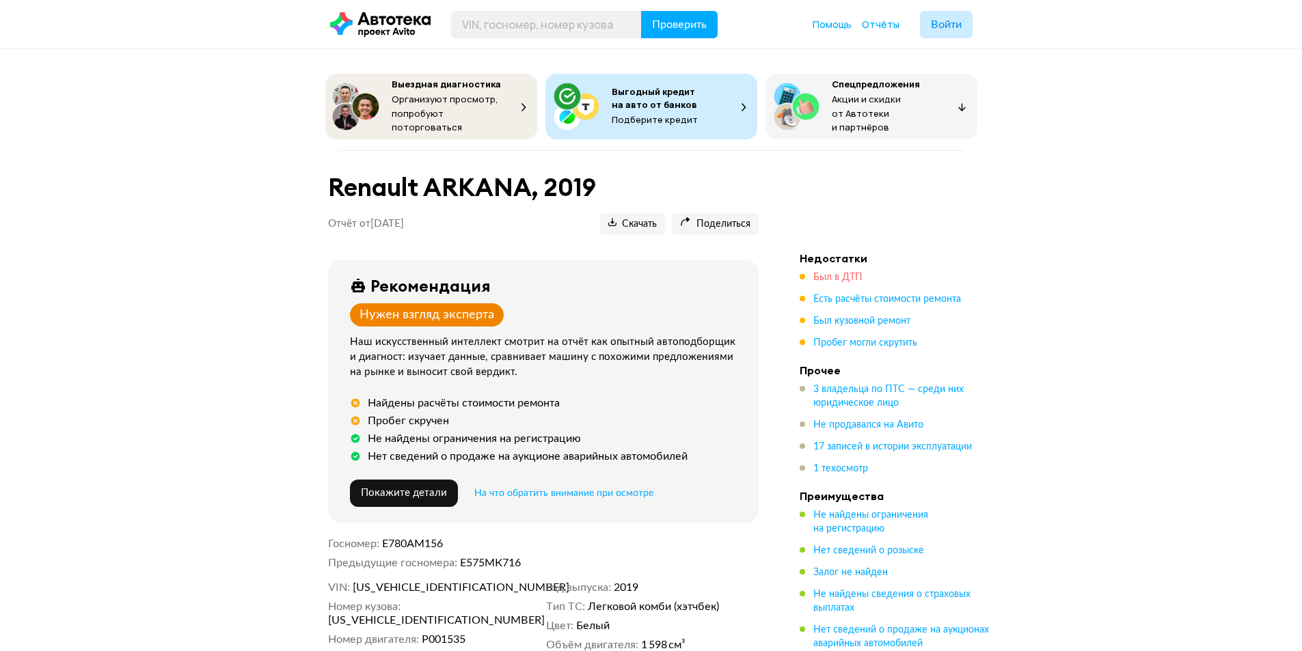
click at [844, 273] on span "Был в ДТП" at bounding box center [837, 278] width 49 height 10
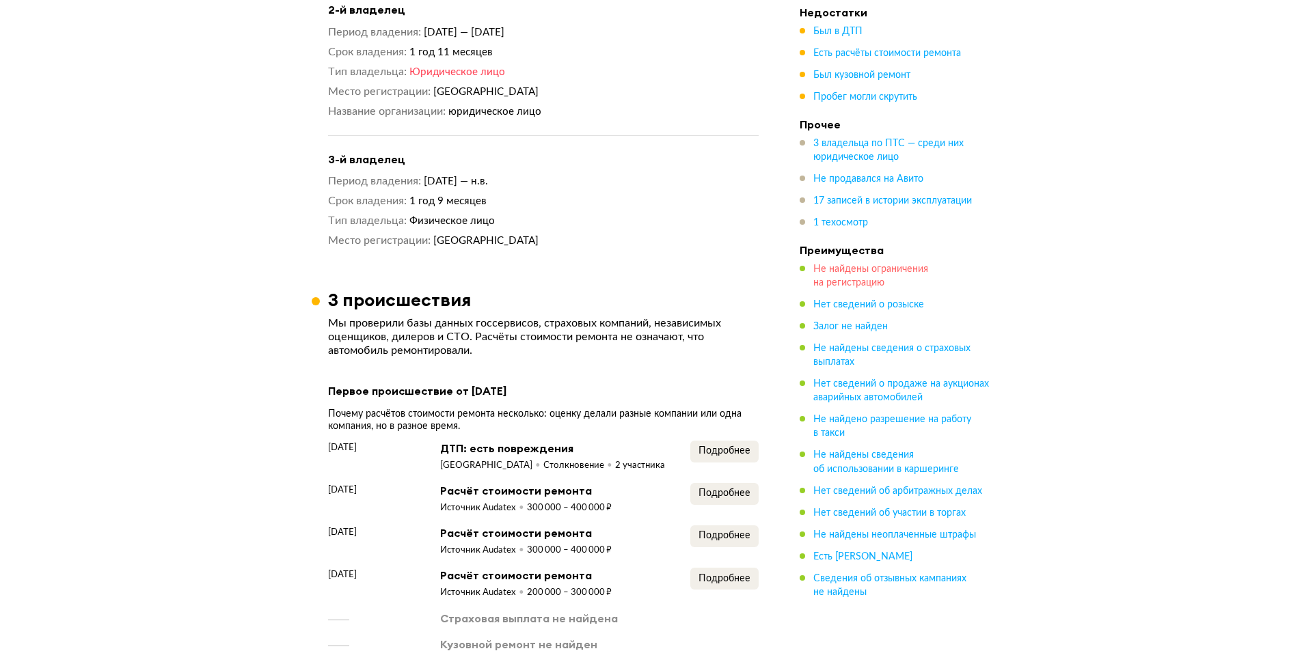
scroll to position [1630, 0]
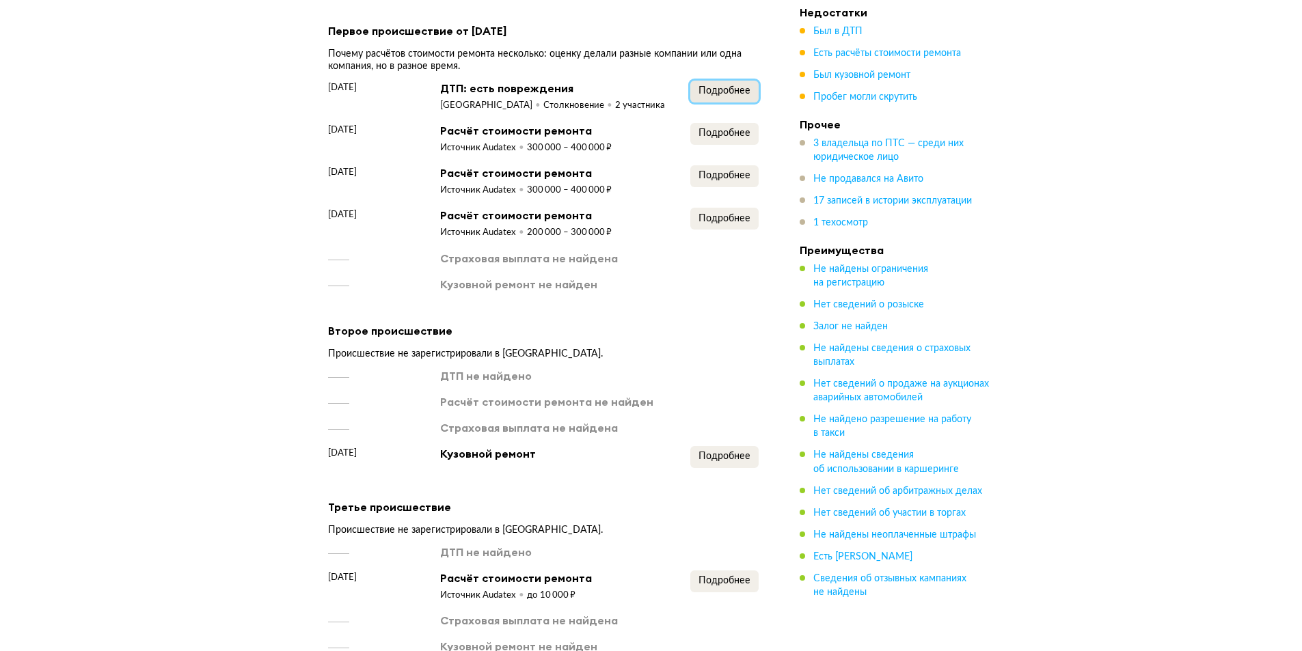
click at [723, 86] on span "Подробнее" at bounding box center [725, 91] width 52 height 10
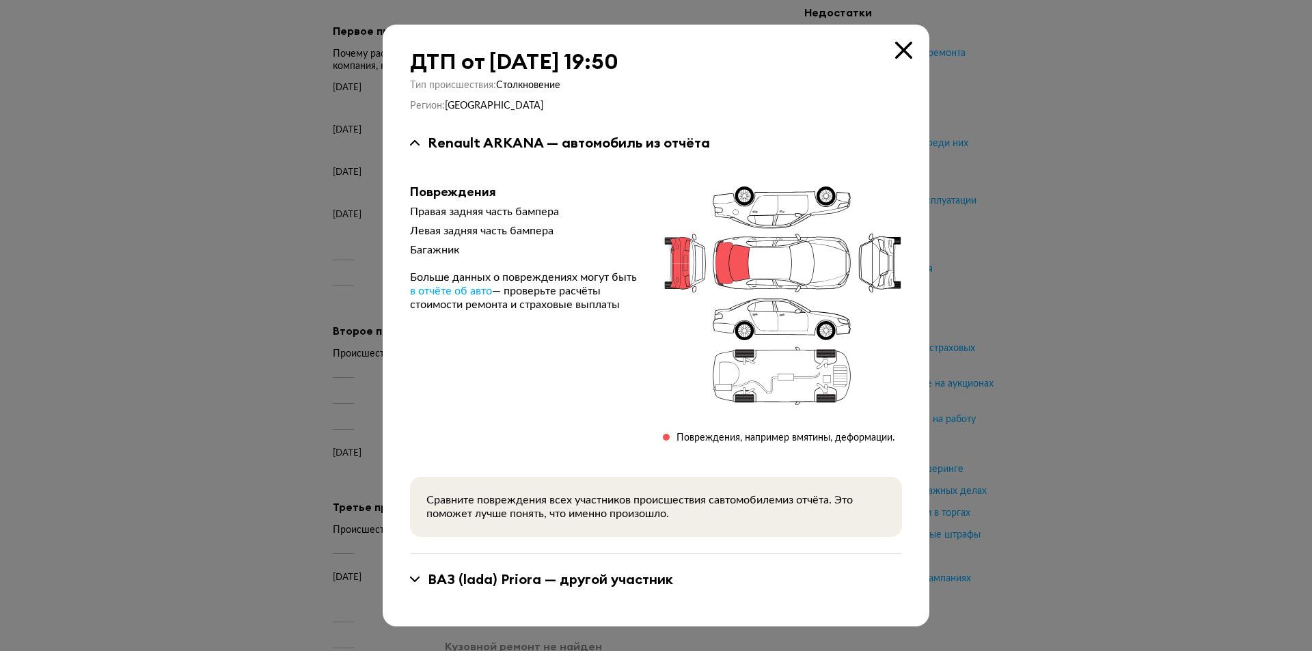
click at [1179, 316] on div at bounding box center [656, 325] width 1312 height 651
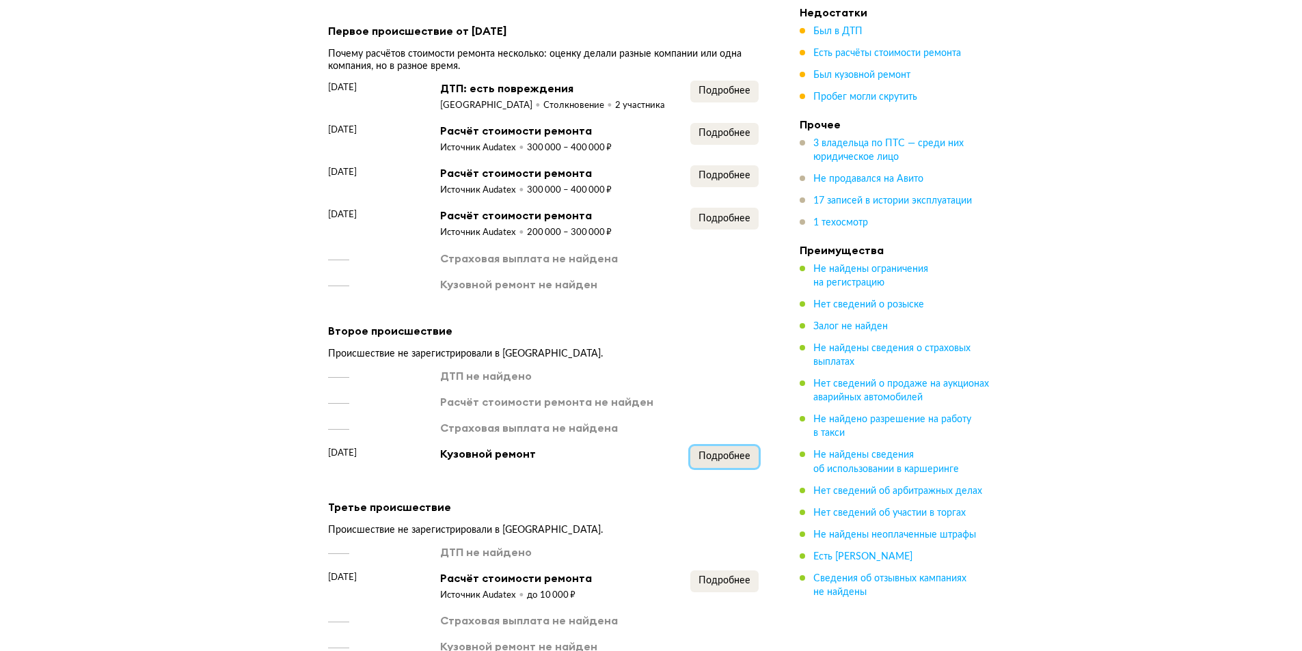
click at [738, 452] on span "Подробнее" at bounding box center [725, 457] width 52 height 10
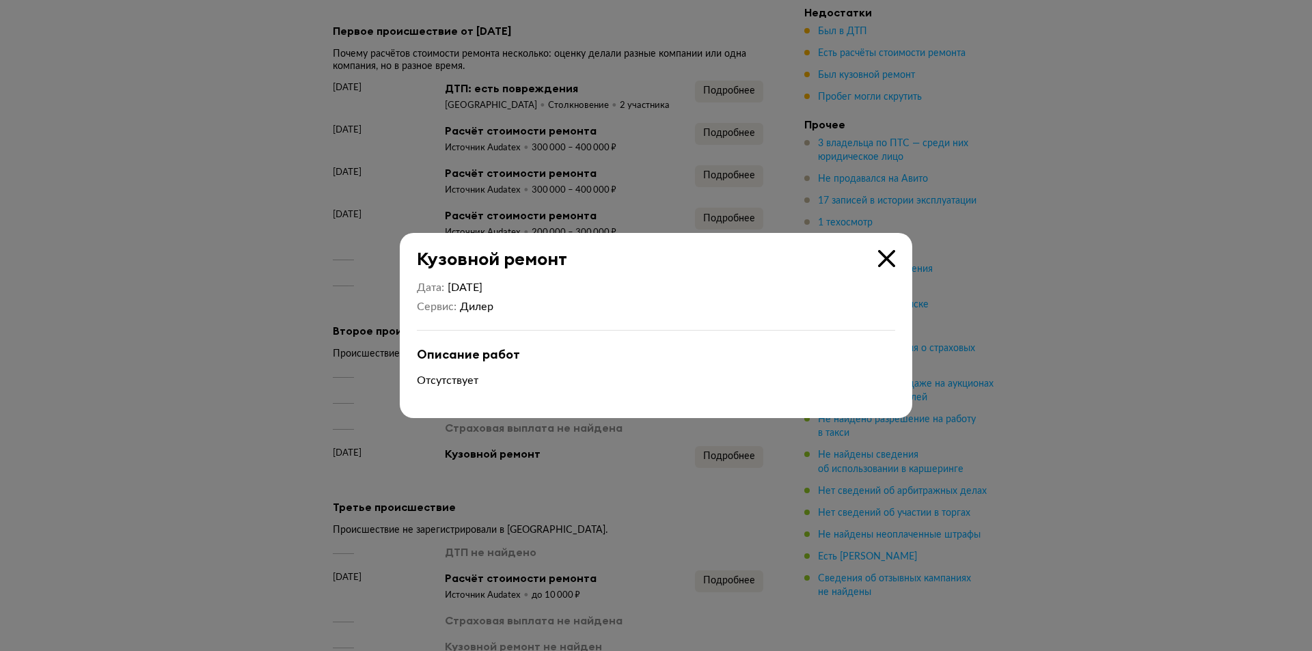
click at [1227, 352] on div at bounding box center [656, 325] width 1312 height 651
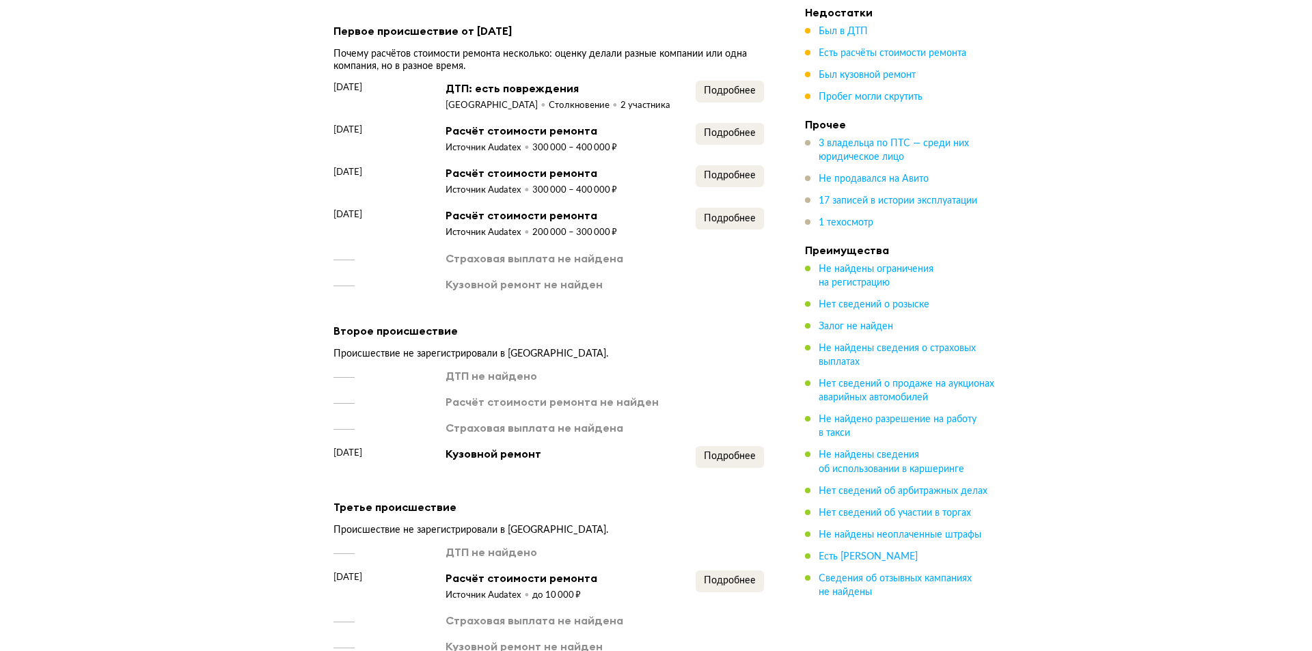
scroll to position [1767, 0]
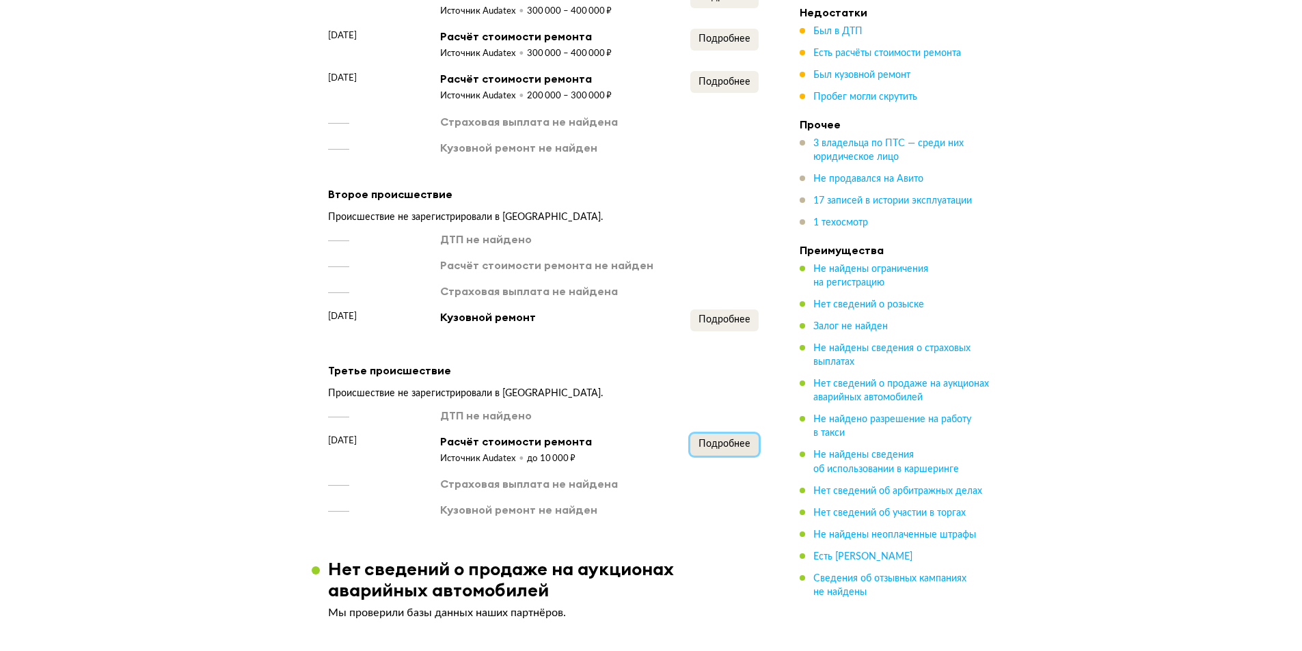
click at [718, 442] on span "Подробнее" at bounding box center [725, 445] width 52 height 10
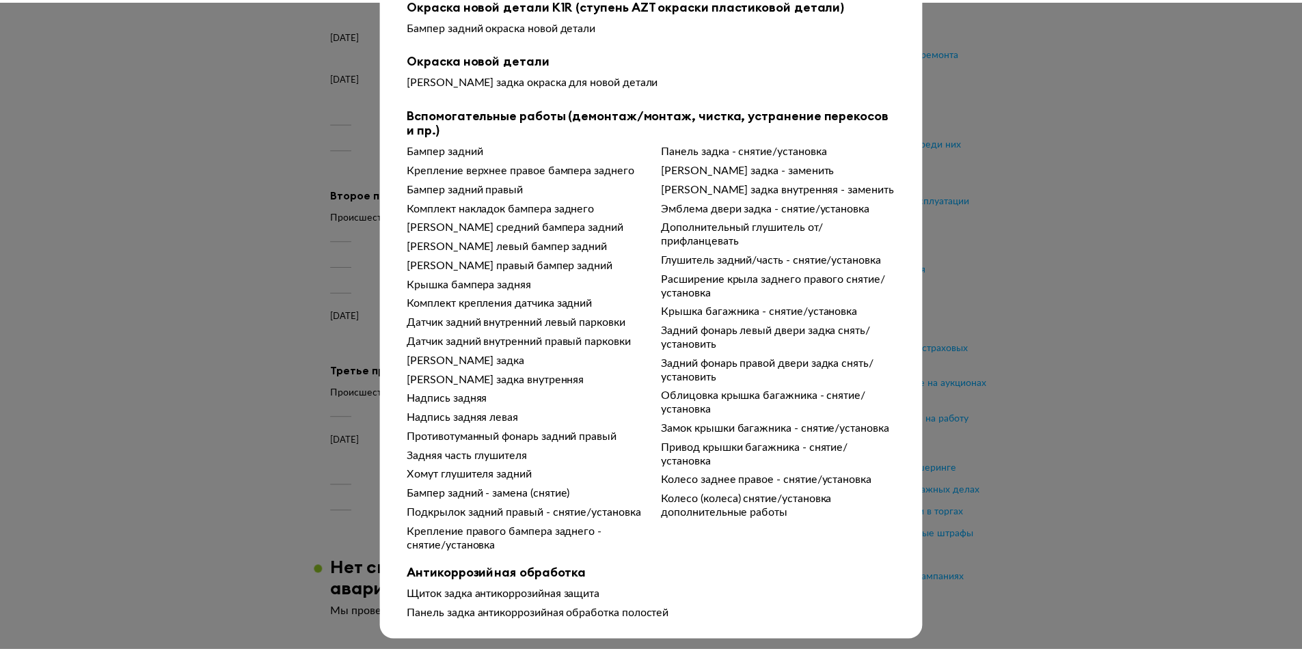
scroll to position [360, 0]
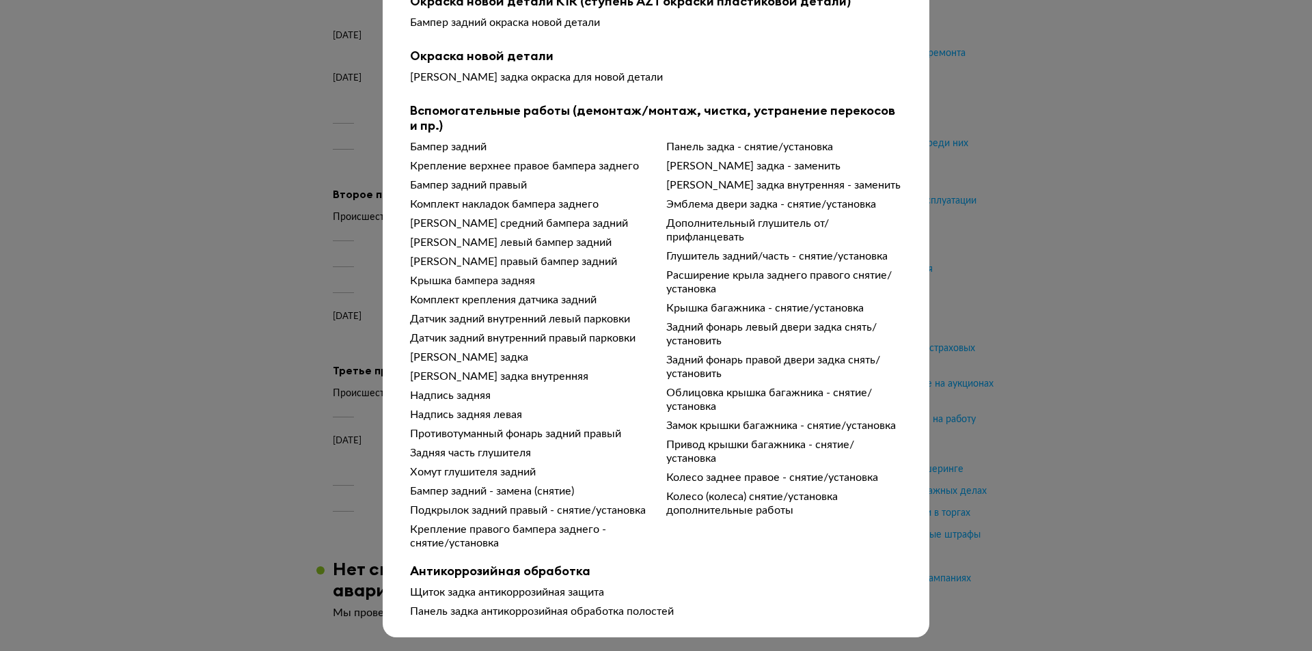
click at [1081, 365] on div "Подробности расчёта Чтобы вам было проще разобраться в данных от СТО, мы обрабо…" at bounding box center [656, 325] width 1312 height 651
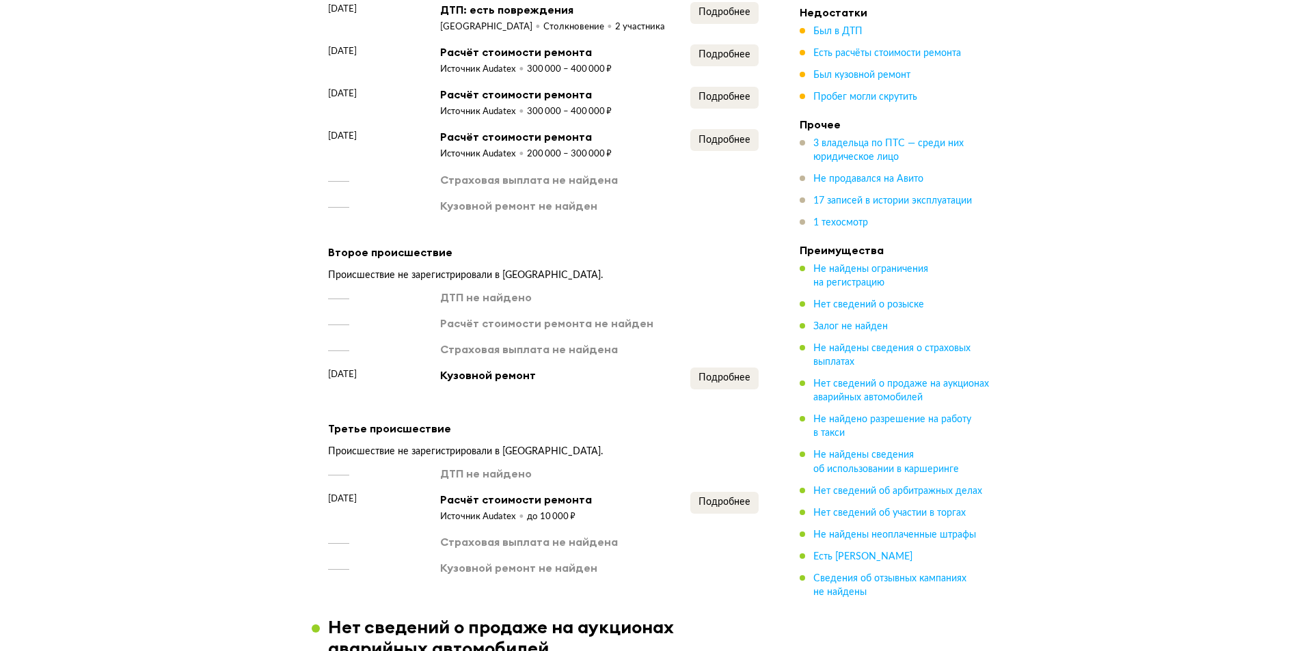
scroll to position [1562, 0]
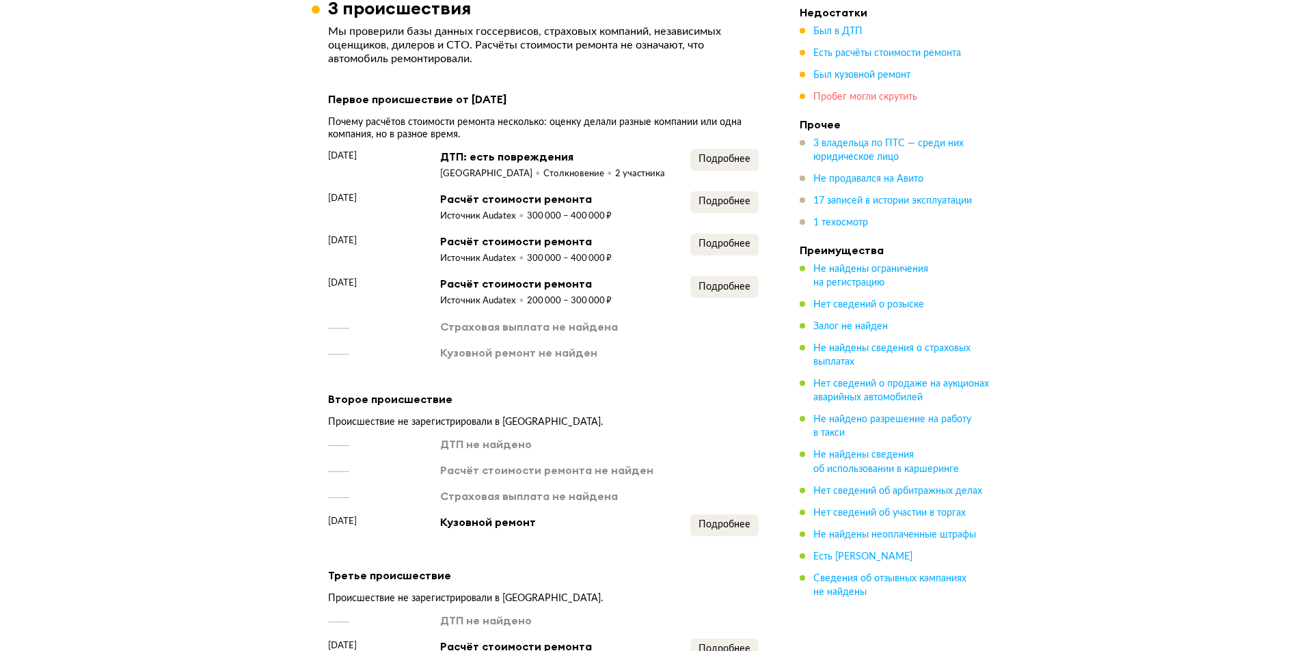
click at [898, 100] on span "Пробег могли скрутить" at bounding box center [865, 97] width 104 height 10
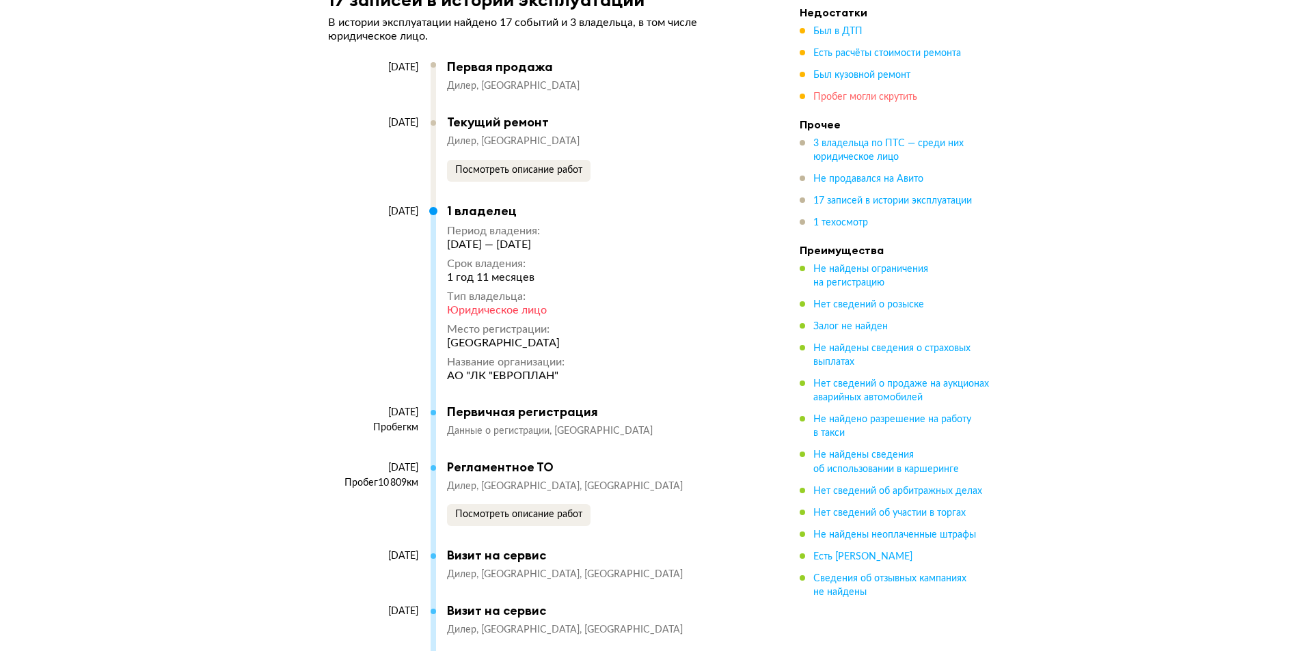
scroll to position [4897, 0]
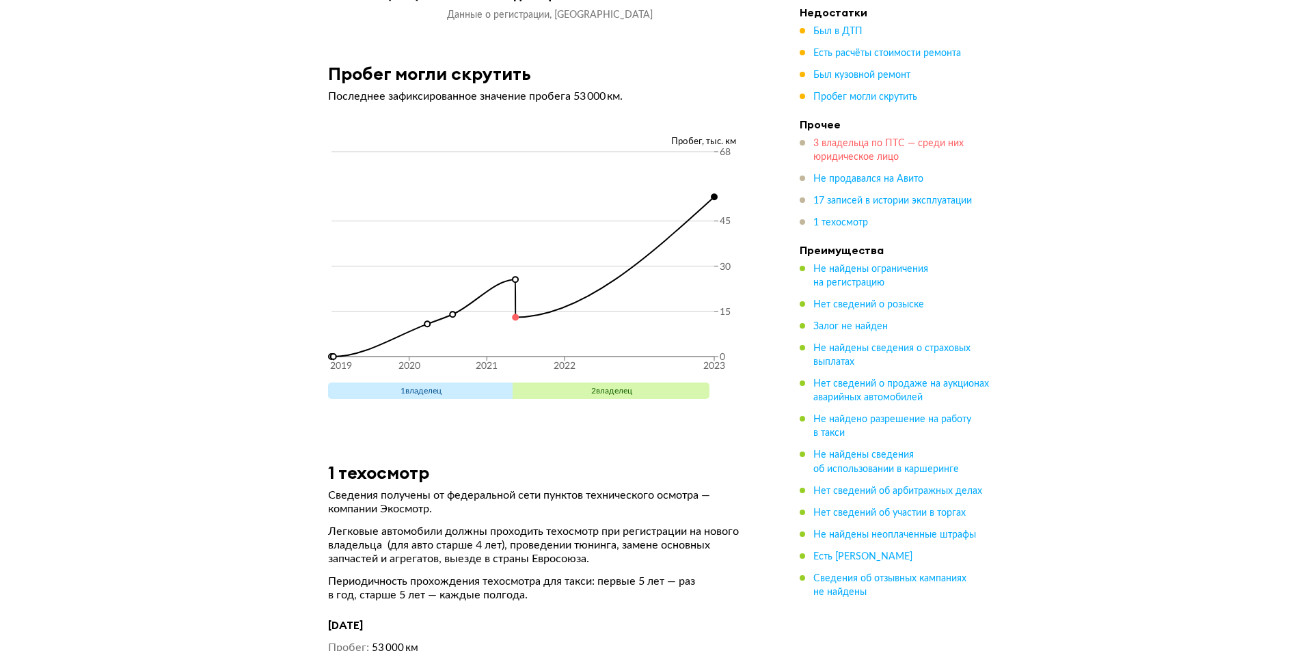
click at [881, 148] on span "3 владельца по ПТС — среди них юридическое лицо" at bounding box center [888, 150] width 150 height 23
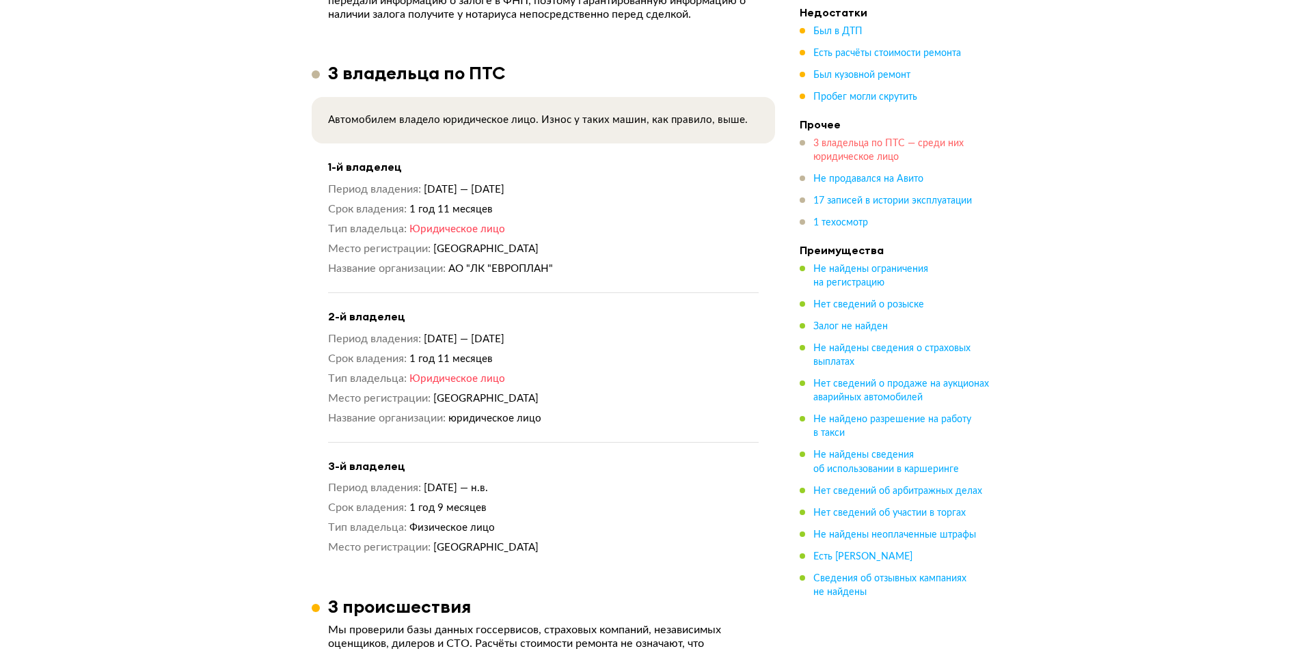
scroll to position [954, 0]
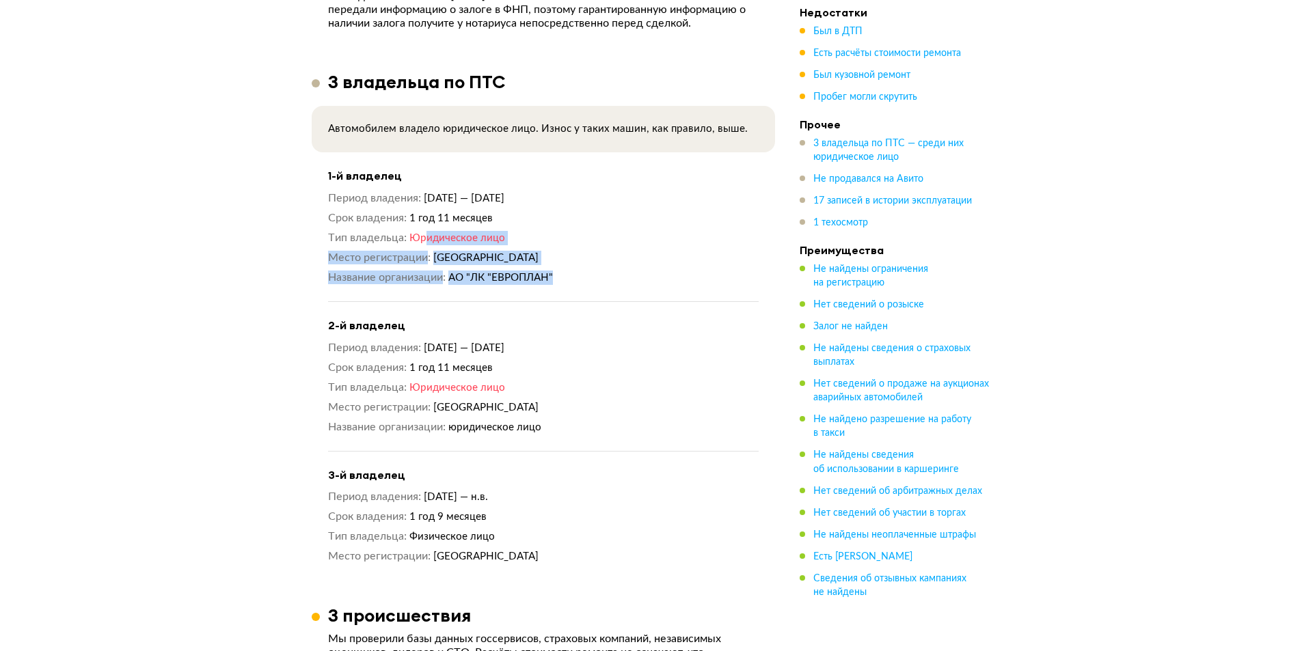
drag, startPoint x: 569, startPoint y: 269, endPoint x: 426, endPoint y: 232, distance: 147.7
click at [426, 232] on div "Период владения [DATE] — [DATE] Срок владения 1 год 11 месяцев Тип владельца Юр…" at bounding box center [543, 238] width 431 height 94
drag, startPoint x: 608, startPoint y: 303, endPoint x: 400, endPoint y: 245, distance: 216.4
click at [400, 245] on div "1-й владелец Период владения [DATE] — [DATE] Срок владения 1 год 11 месяцев Тип…" at bounding box center [543, 365] width 431 height 398
click at [569, 319] on h4 "2-й владелец" at bounding box center [543, 326] width 431 height 14
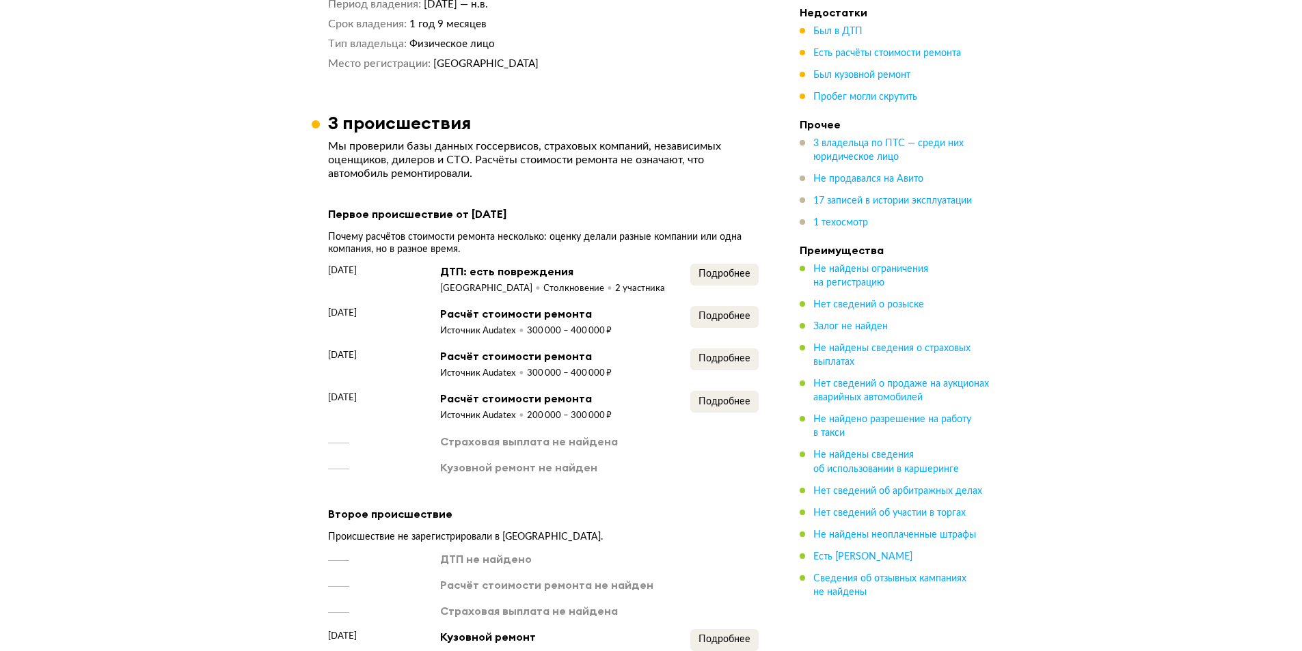
scroll to position [1706, 0]
